Goal: Information Seeking & Learning: Learn about a topic

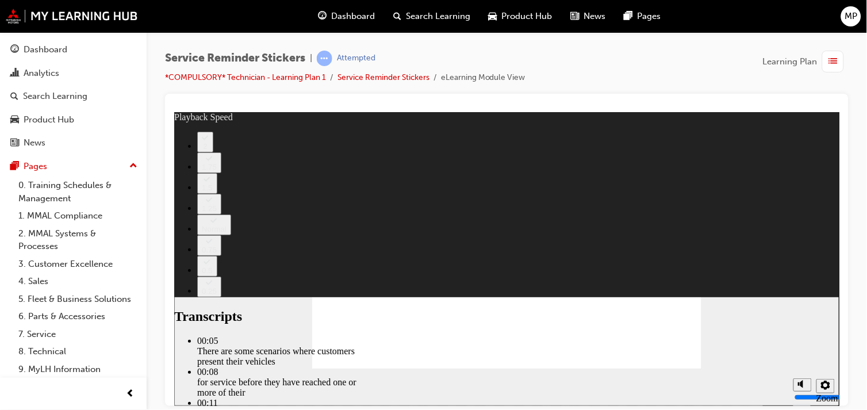
type input "166"
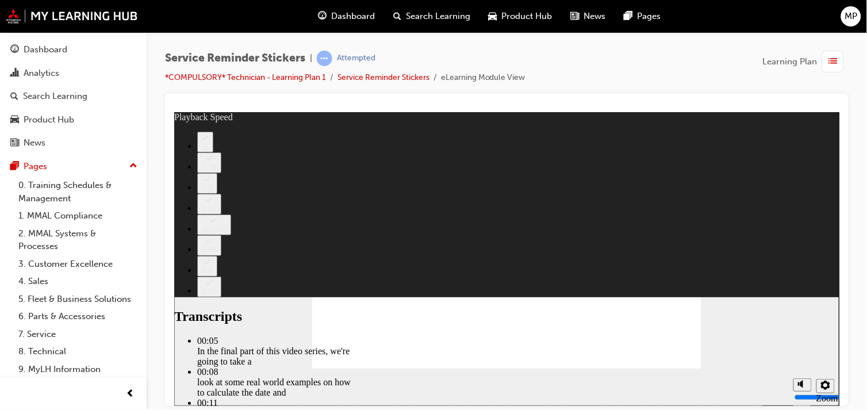
type input "199"
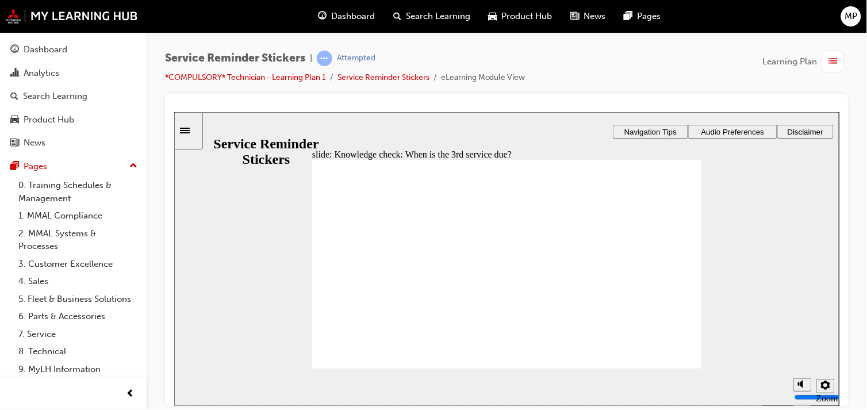
radio input "true"
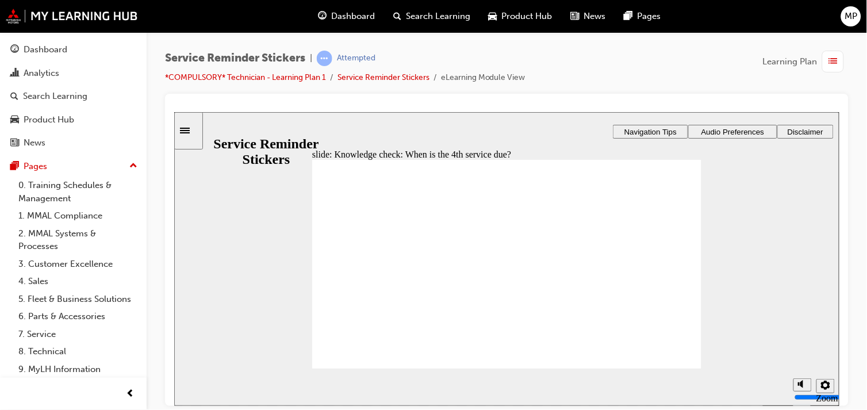
radio input "false"
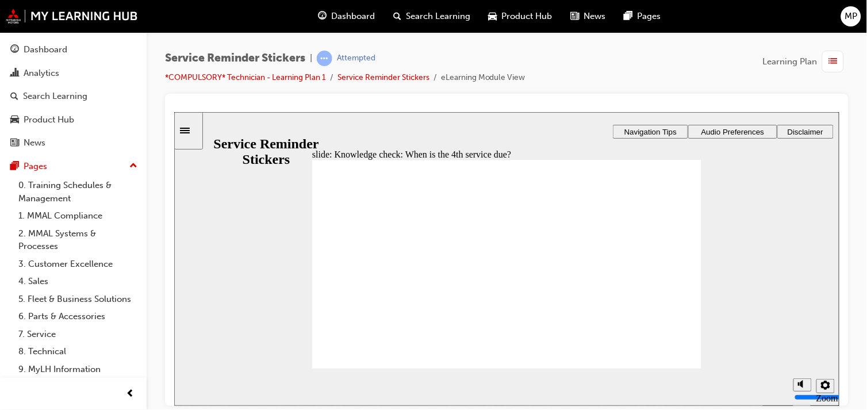
radio input "false"
radio input "true"
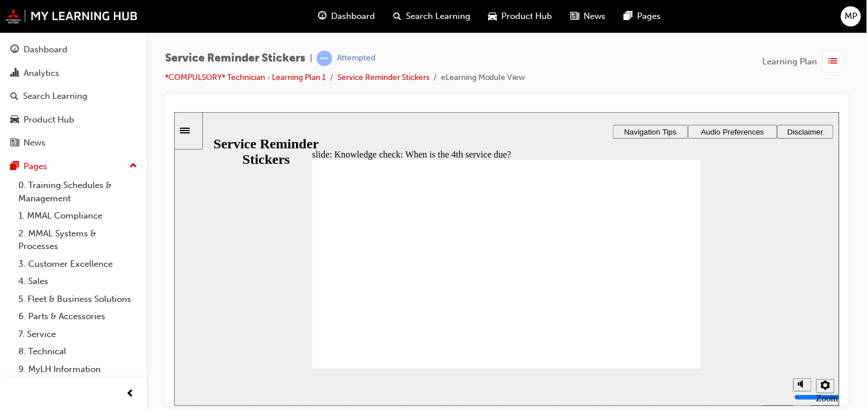
radio input "true"
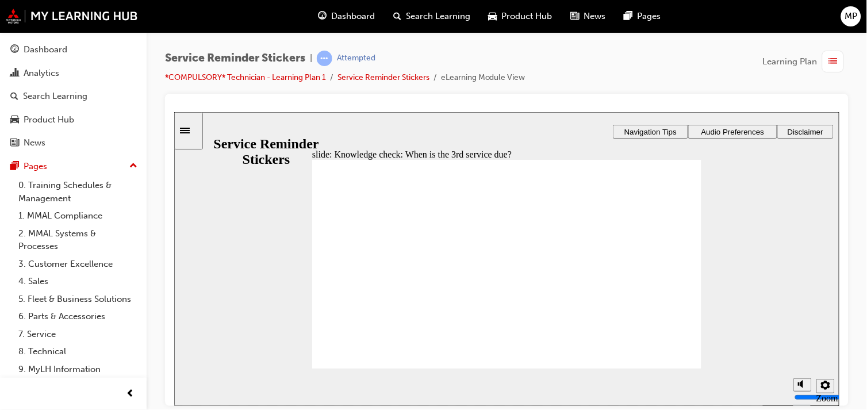
radio input "true"
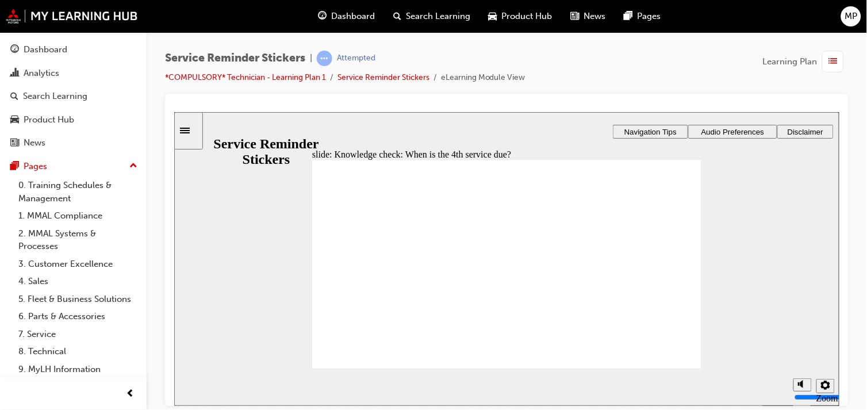
drag, startPoint x: 669, startPoint y: 361, endPoint x: 510, endPoint y: 271, distance: 182.6
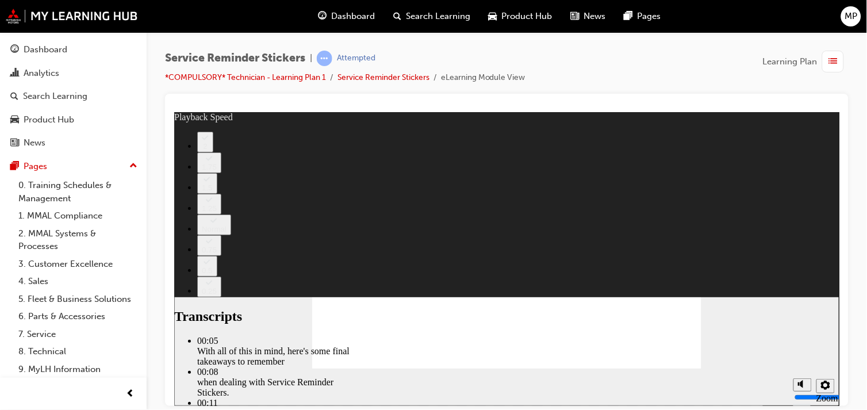
type input "110"
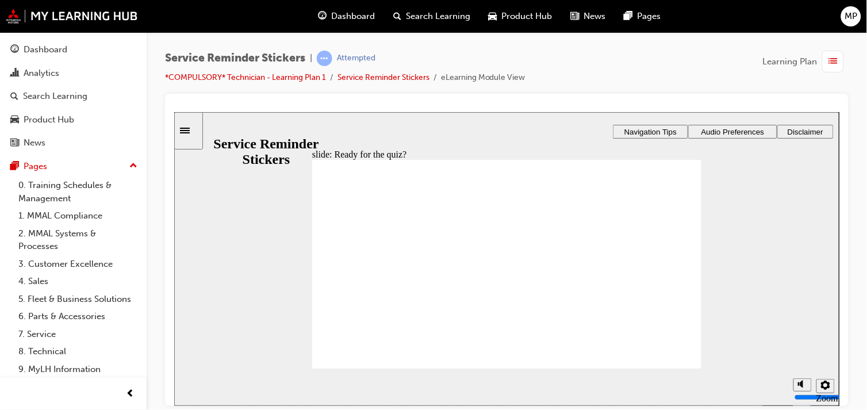
radio input "true"
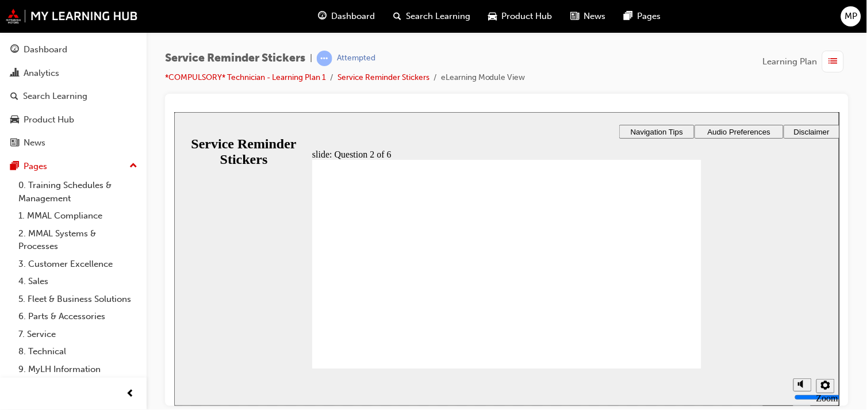
radio input "true"
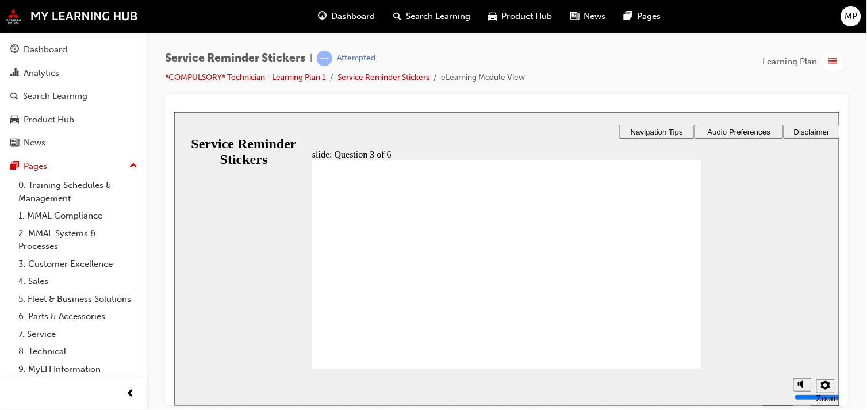
radio input "true"
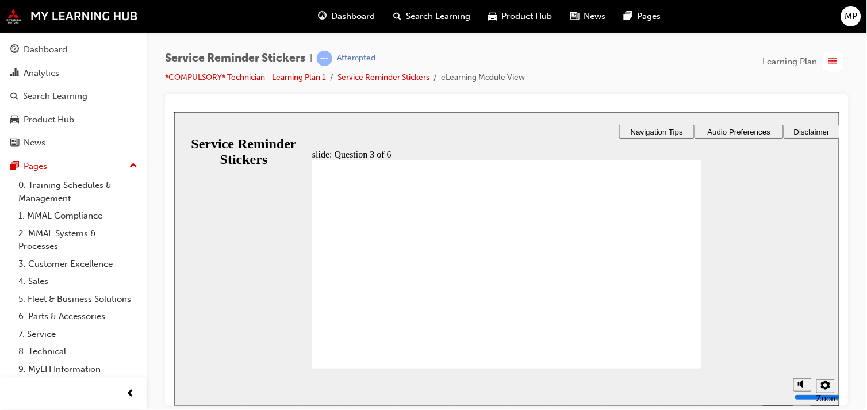
drag, startPoint x: 619, startPoint y: 266, endPoint x: 446, endPoint y: 234, distance: 176.1
checkbox input "true"
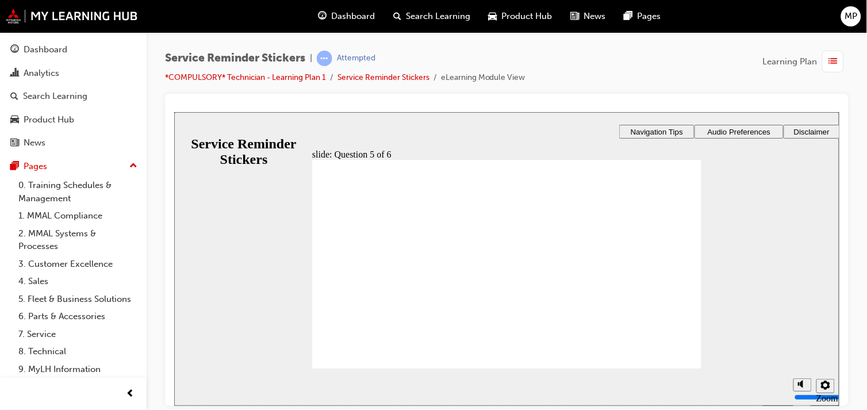
checkbox input "true"
drag, startPoint x: 645, startPoint y: 312, endPoint x: 664, endPoint y: 360, distance: 51.7
